Goal: Task Accomplishment & Management: Complete application form

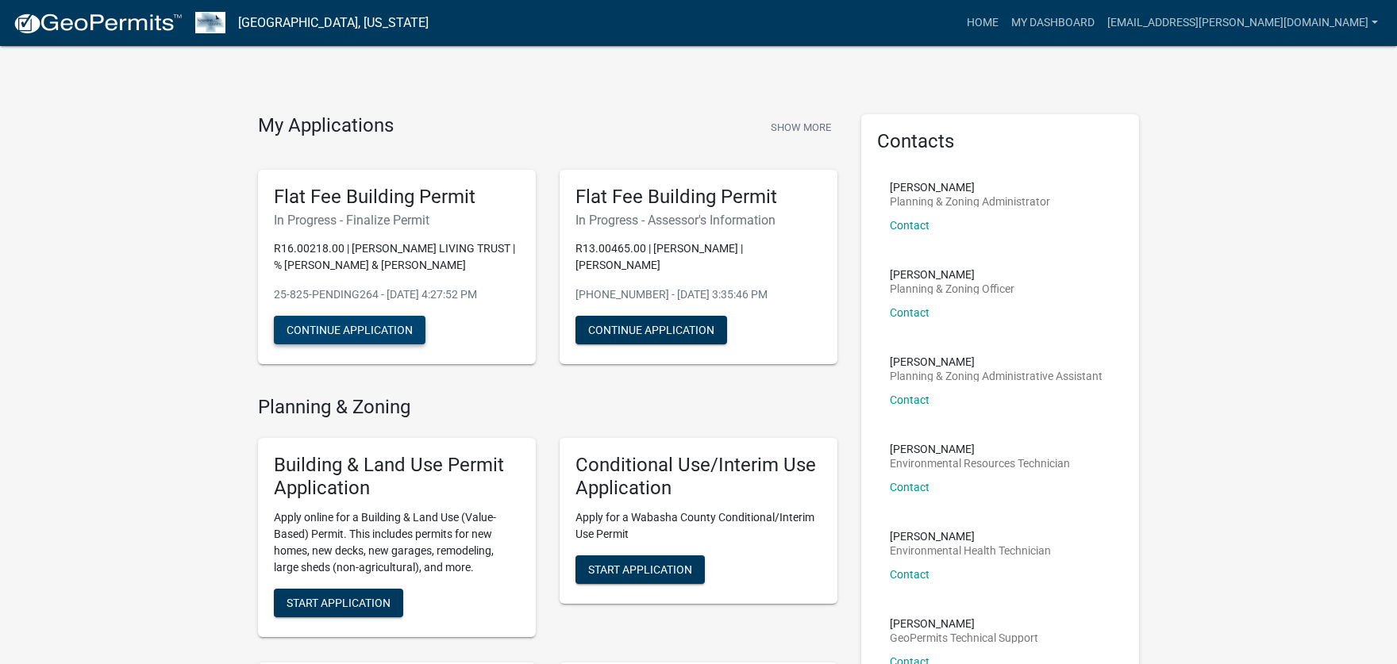
click at [360, 324] on button "Continue Application" at bounding box center [350, 330] width 152 height 29
click at [363, 195] on h5 "Flat Fee Building Permit" at bounding box center [397, 197] width 246 height 23
click at [383, 252] on p "R16.00218.00 | [PERSON_NAME] LIVING TRUST | % [PERSON_NAME] & [PERSON_NAME]" at bounding box center [397, 257] width 246 height 33
click at [1005, 24] on link "Home" at bounding box center [982, 23] width 44 height 30
click at [1101, 23] on link "My Dashboard" at bounding box center [1053, 23] width 96 height 30
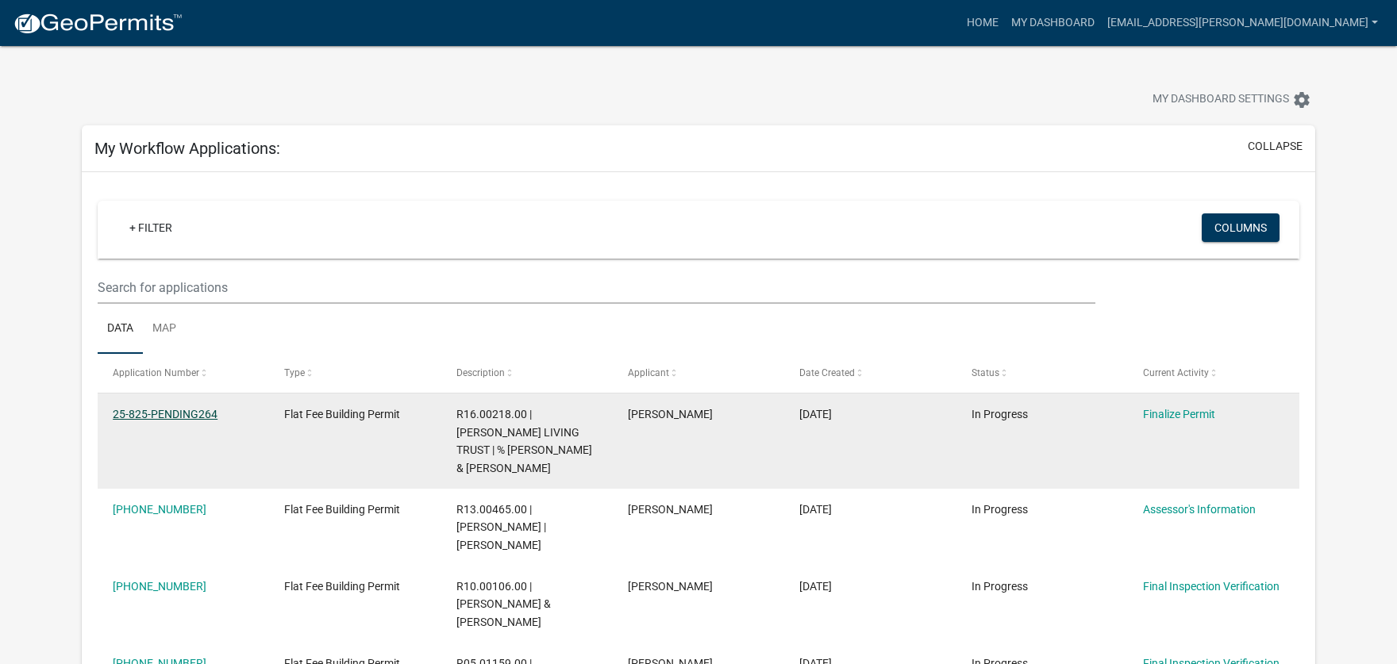
click at [167, 410] on link "25-825-PENDING264" at bounding box center [165, 414] width 105 height 13
click at [1180, 409] on link "Finalize Permit" at bounding box center [1179, 414] width 72 height 13
